Goal: Navigation & Orientation: Find specific page/section

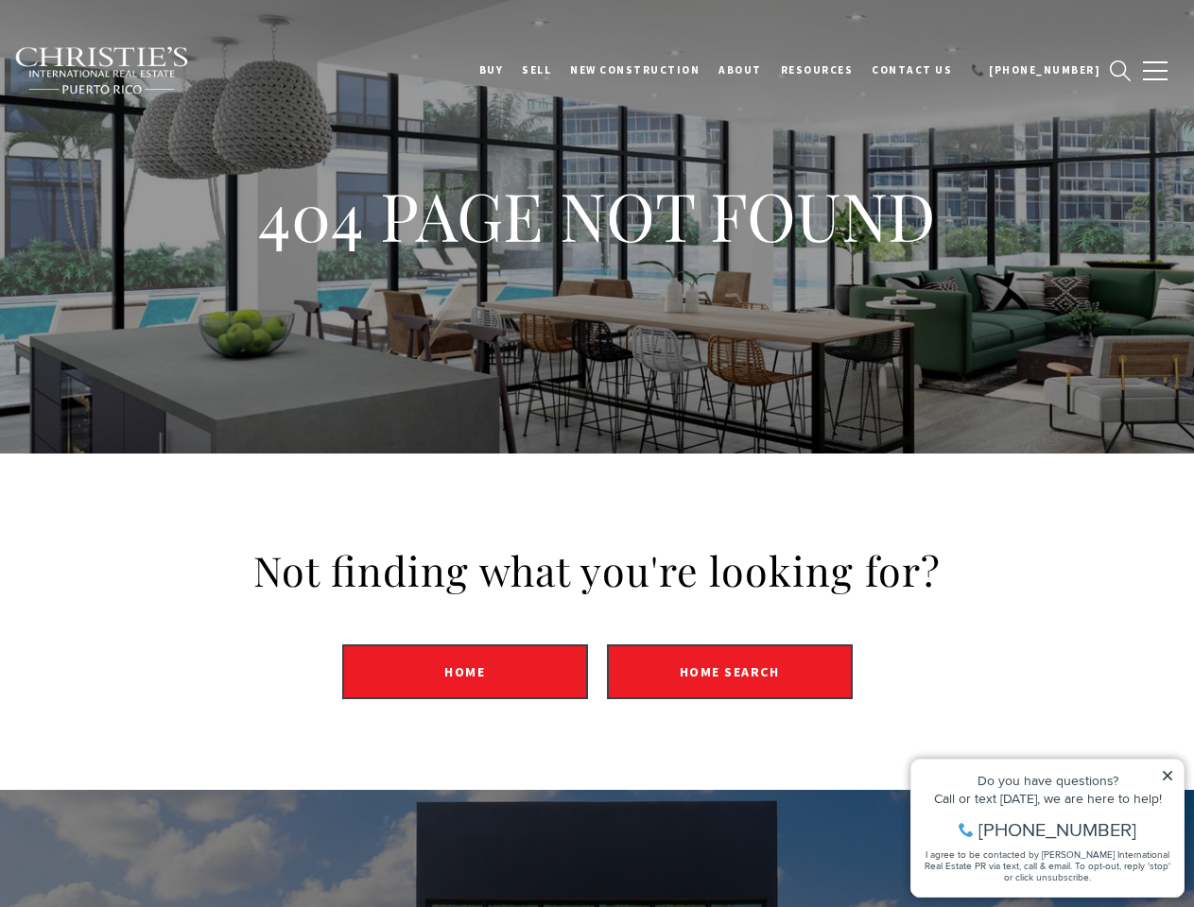
click at [596, 454] on div "Not finding what you're looking for? Home Home Search" at bounding box center [597, 622] width 1194 height 337
click at [513, 70] on link "BUY" at bounding box center [491, 69] width 43 height 47
click at [561, 70] on link "SELL" at bounding box center [536, 69] width 48 height 47
click at [768, 70] on link "About" at bounding box center [740, 69] width 62 height 47
click at [842, 70] on link "Resources" at bounding box center [817, 69] width 92 height 47
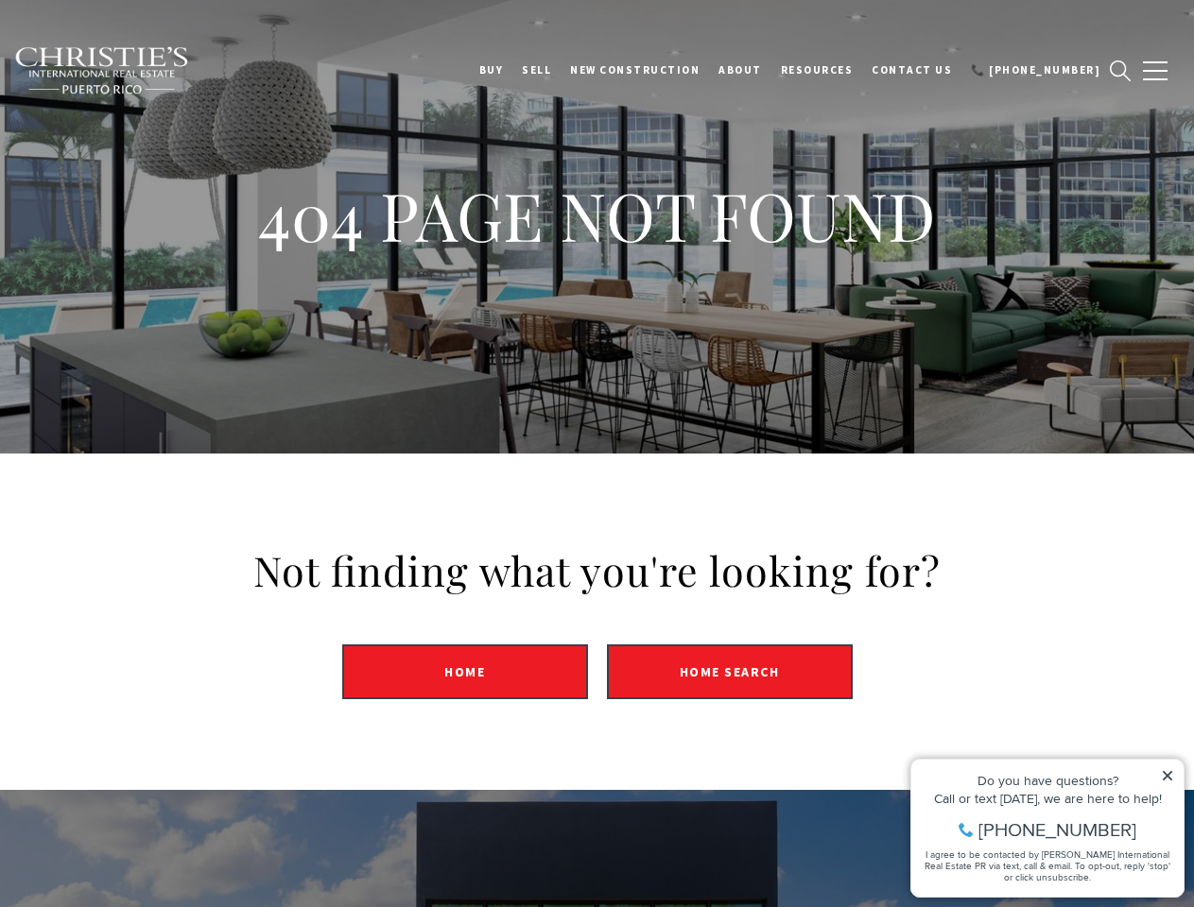
click at [1155, 71] on span "button" at bounding box center [1155, 71] width 25 height 2
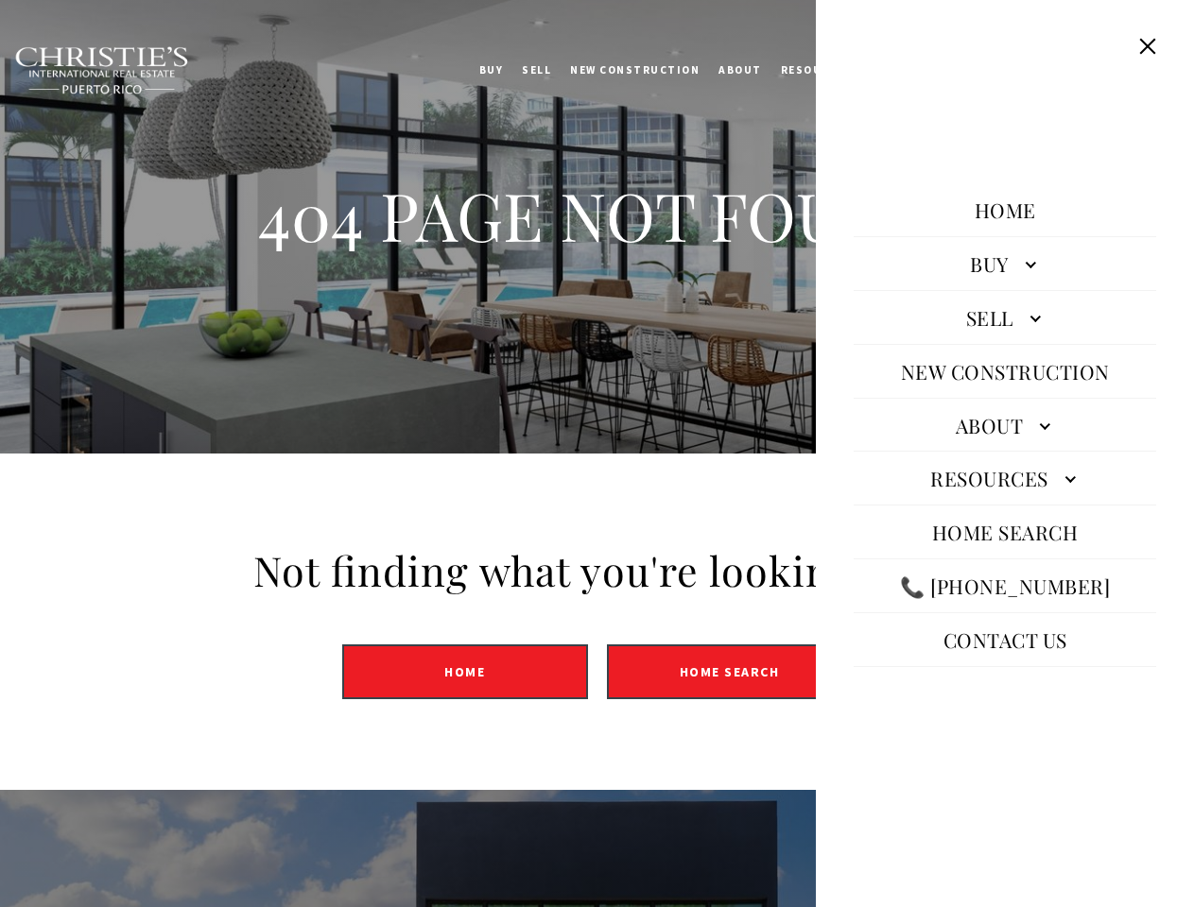
click at [1167, 776] on icon at bounding box center [1167, 775] width 9 height 9
